Goal: Find specific page/section: Find specific page/section

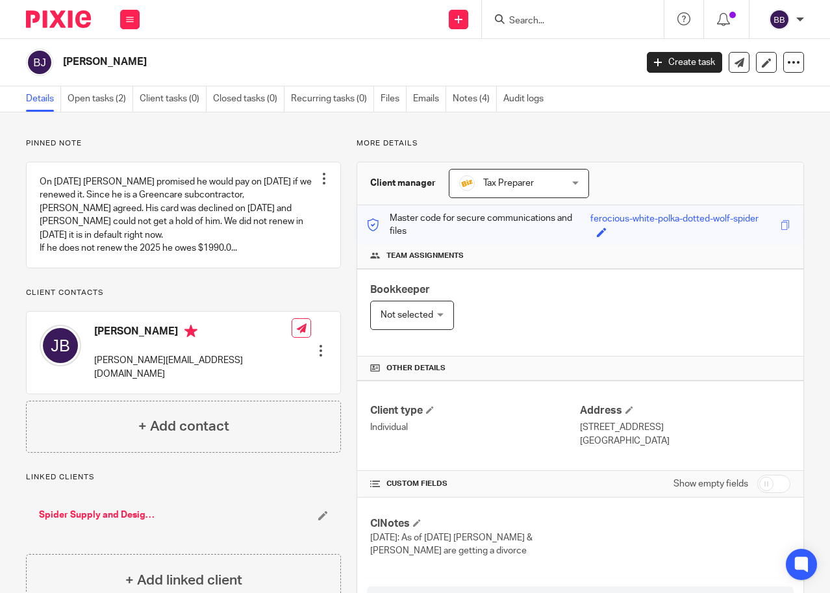
click at [60, 21] on img at bounding box center [58, 19] width 65 height 18
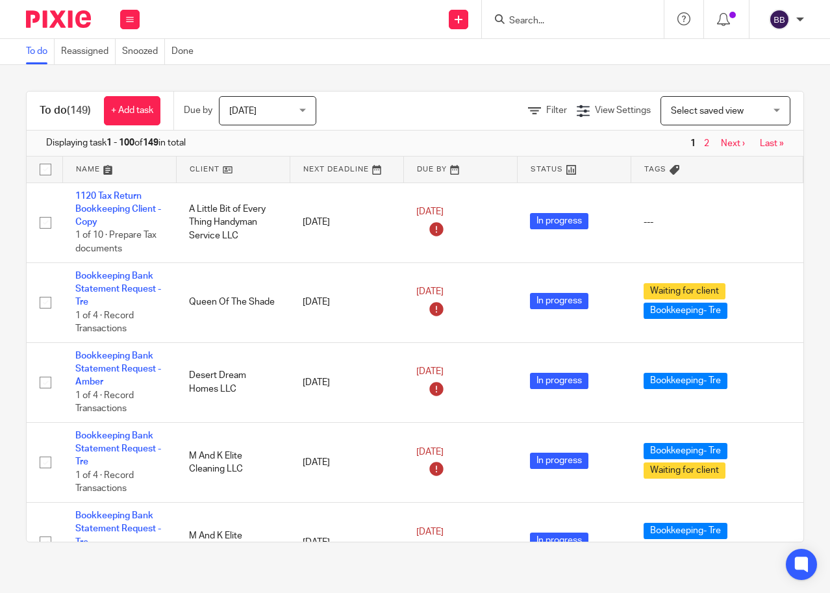
click at [580, 24] on input "Search" at bounding box center [566, 22] width 117 height 12
click at [81, 49] on link "Reassigned" at bounding box center [88, 51] width 55 height 25
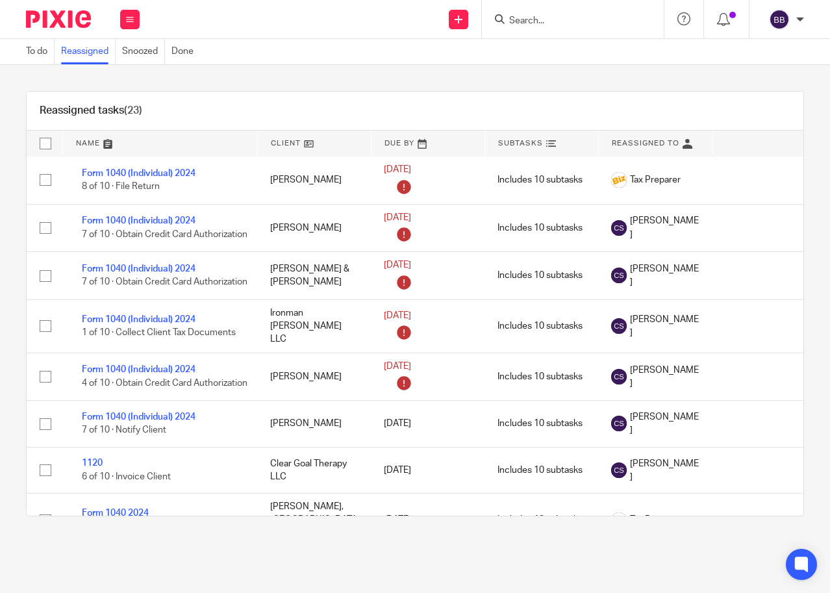
scroll to position [807, 0]
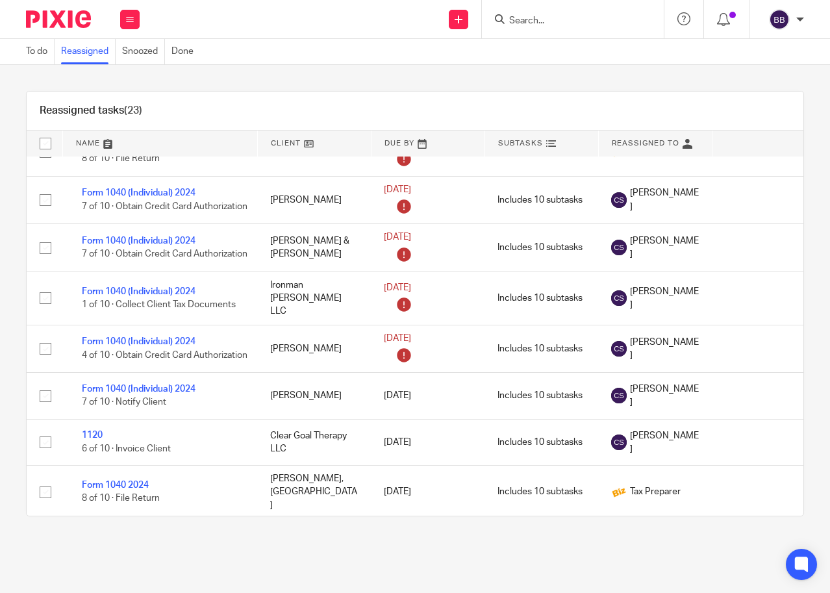
click at [520, 21] on input "Search" at bounding box center [566, 22] width 117 height 12
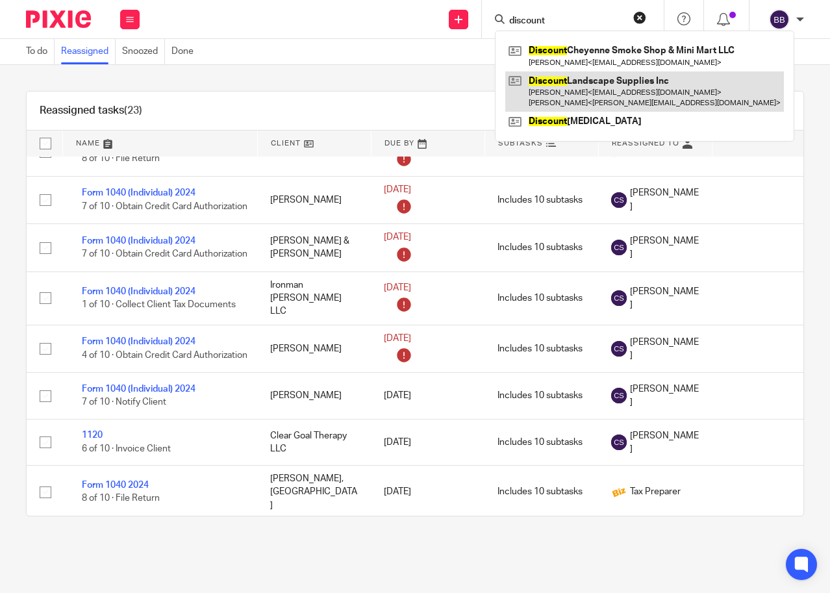
type input "discount"
click at [579, 86] on link at bounding box center [644, 91] width 279 height 40
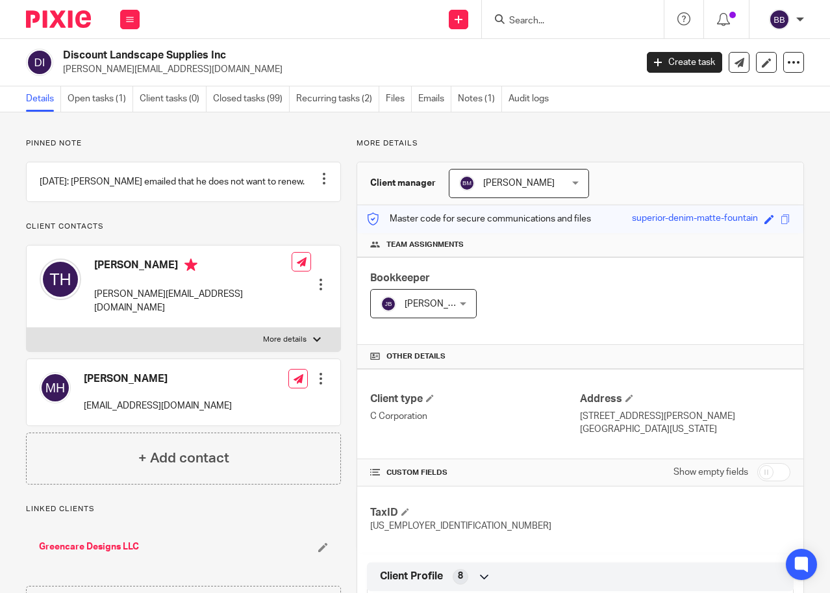
click at [66, 19] on img at bounding box center [58, 19] width 65 height 18
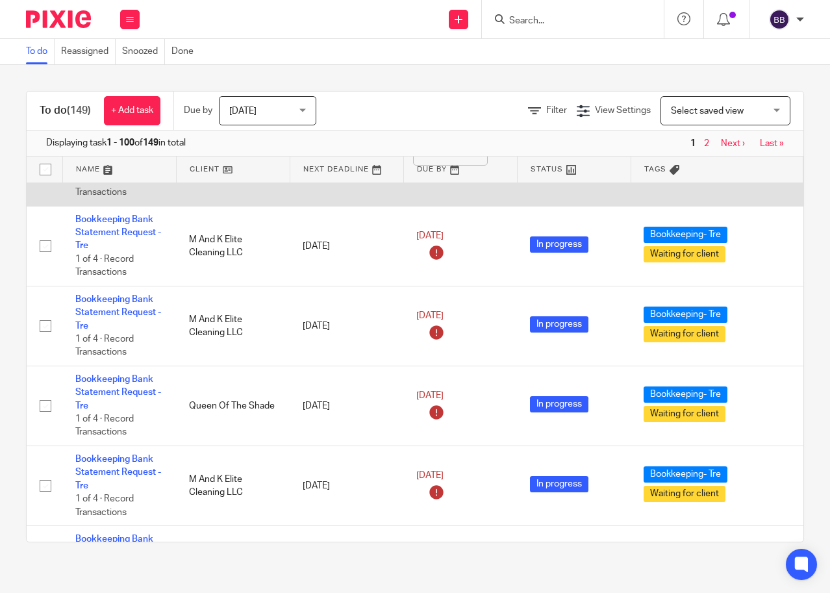
scroll to position [260, 0]
